Goal: Task Accomplishment & Management: Use online tool/utility

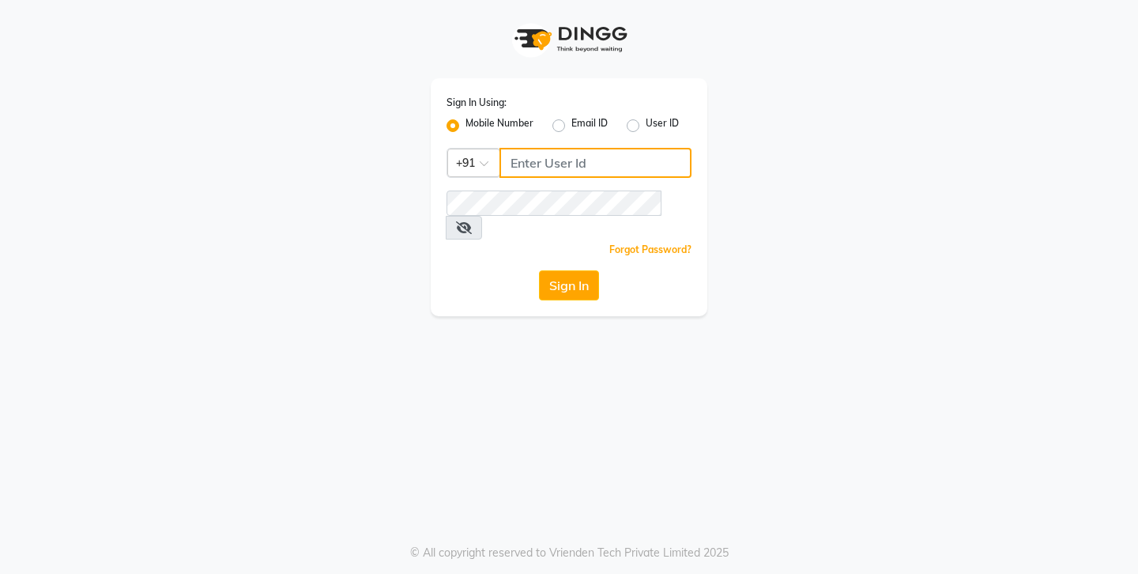
type input "9741550103"
click at [574, 270] on button "Sign In" at bounding box center [569, 285] width 60 height 30
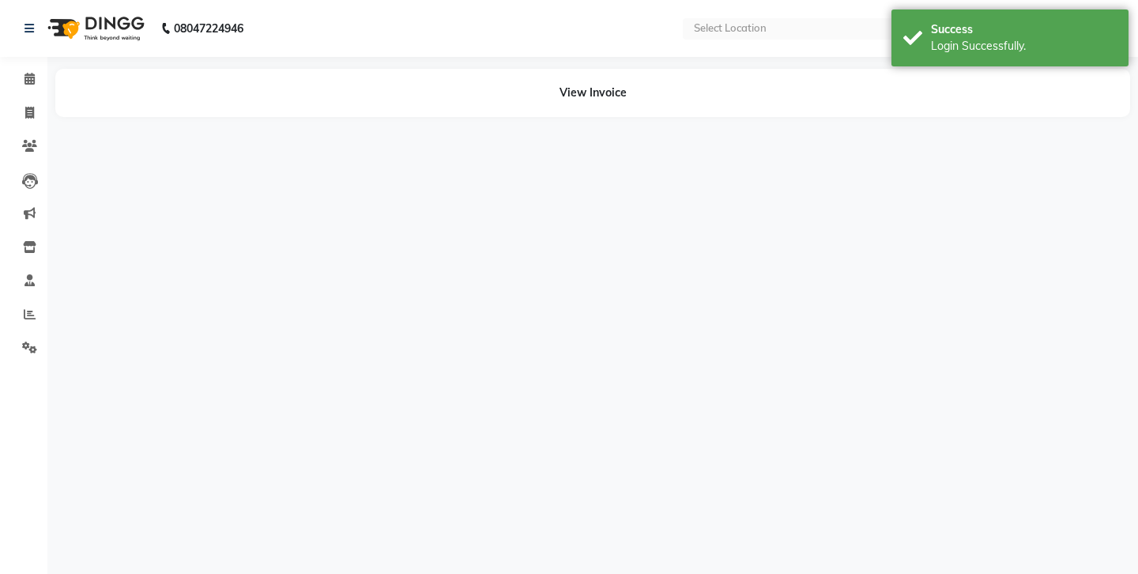
select select "en"
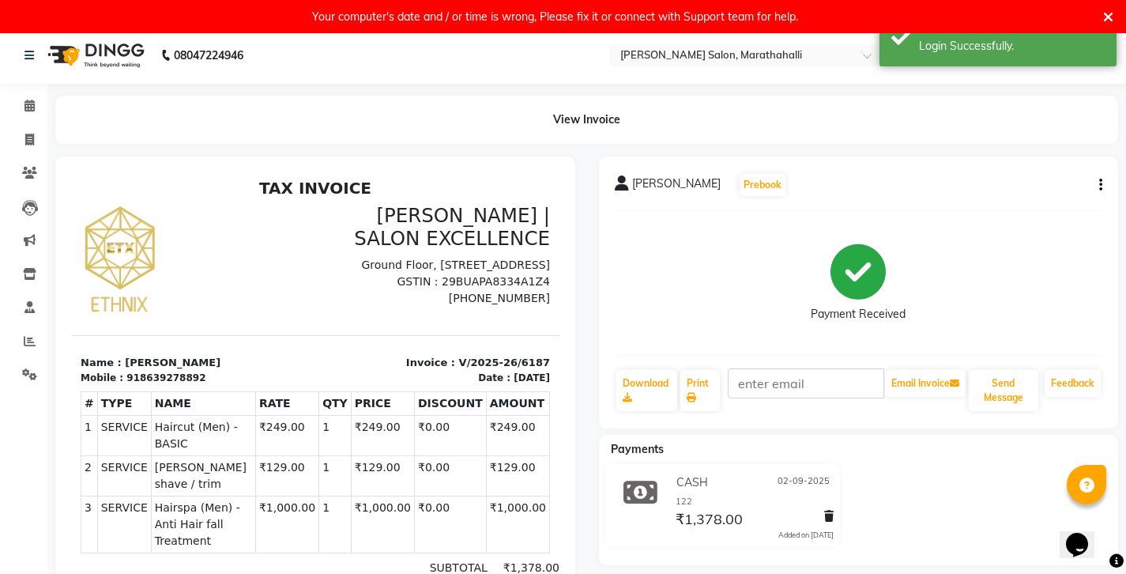
click at [1102, 185] on icon "button" at bounding box center [1100, 185] width 3 height 1
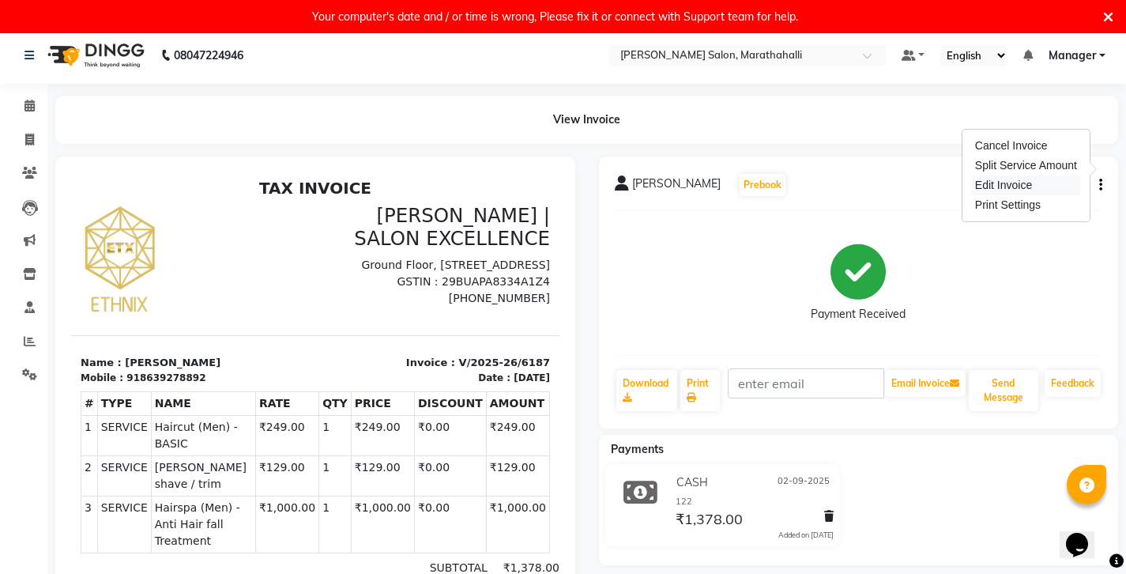
click at [1067, 178] on div "Edit Invoice" at bounding box center [1026, 185] width 108 height 20
select select "service"
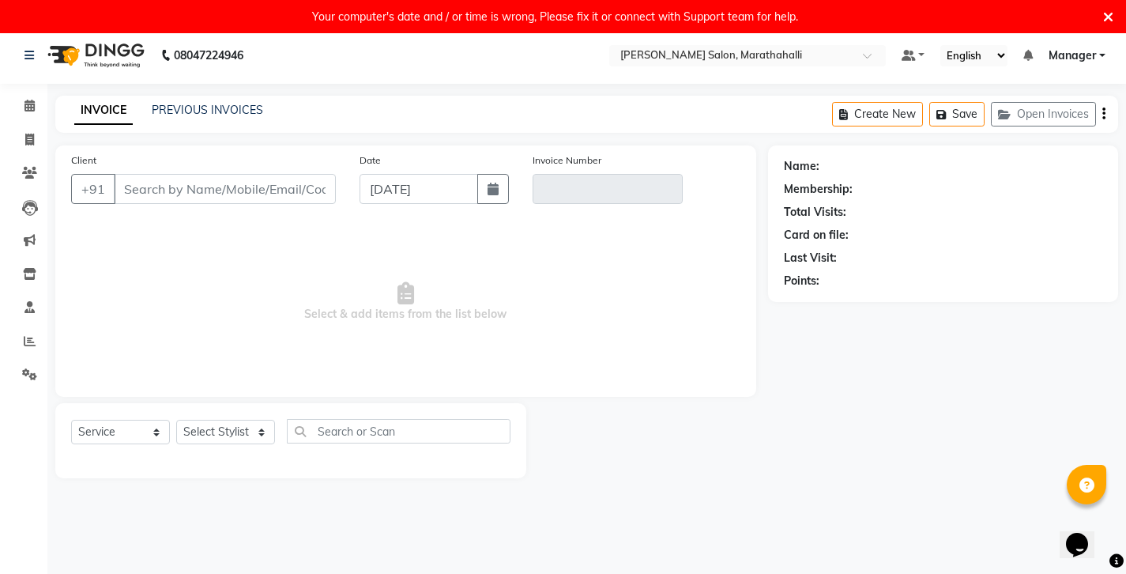
type input "8639278892"
type input "V/2025-26/6187"
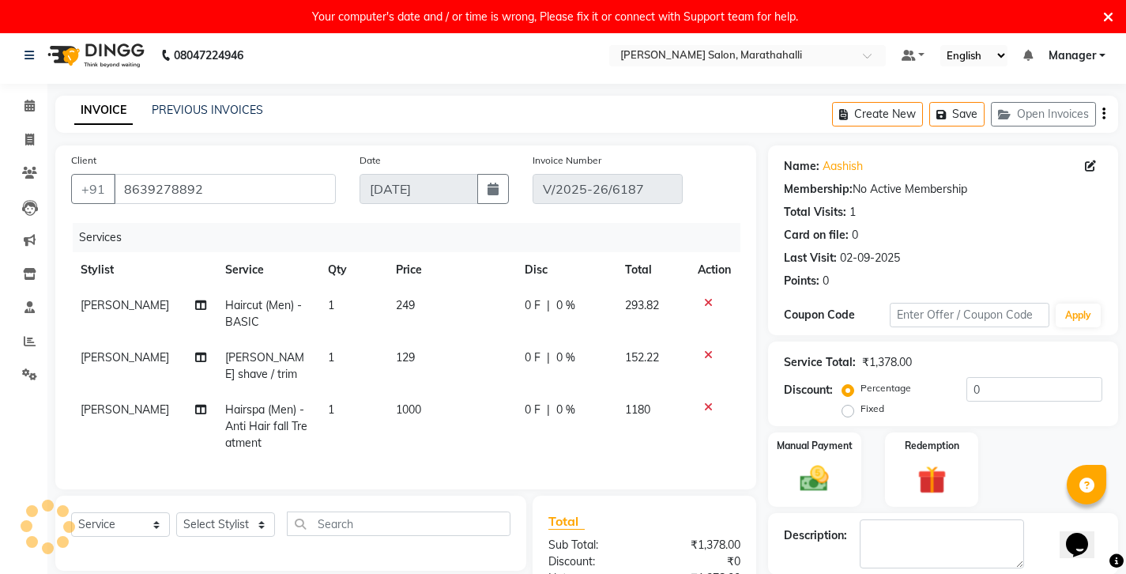
type input "02-09-2025"
select select "select"
